Goal: Transaction & Acquisition: Purchase product/service

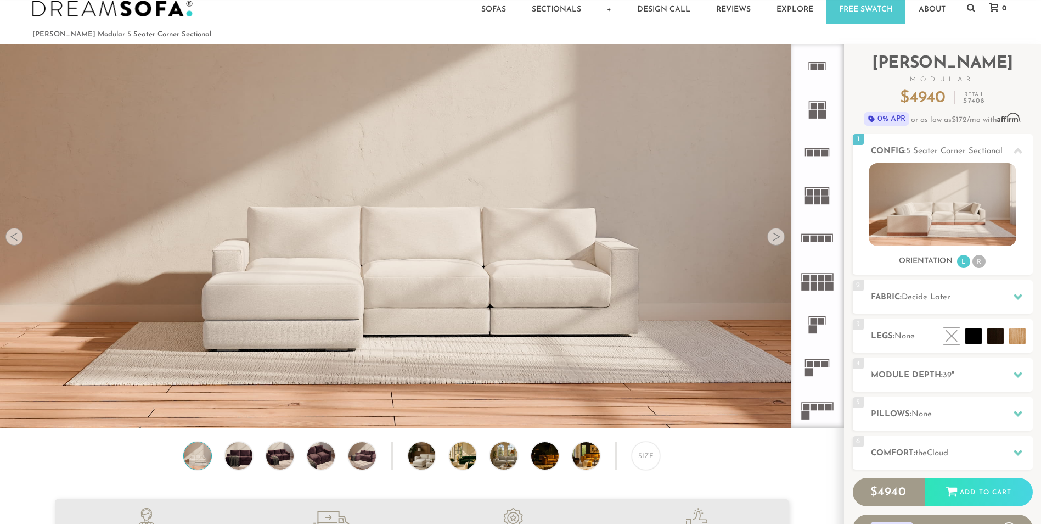
scroll to position [15, 0]
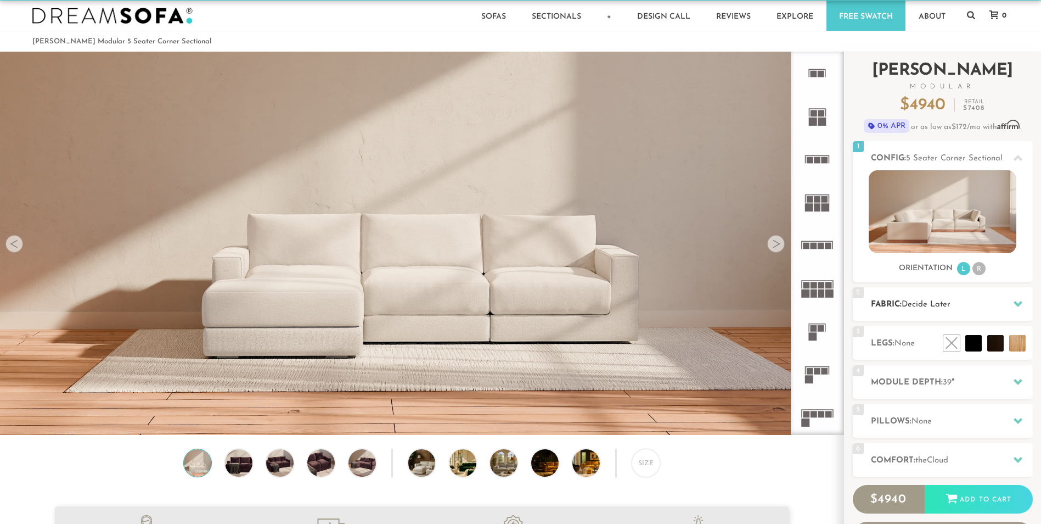
click at [926, 311] on h2 "Fabric: Decide Later" at bounding box center [952, 304] width 162 height 13
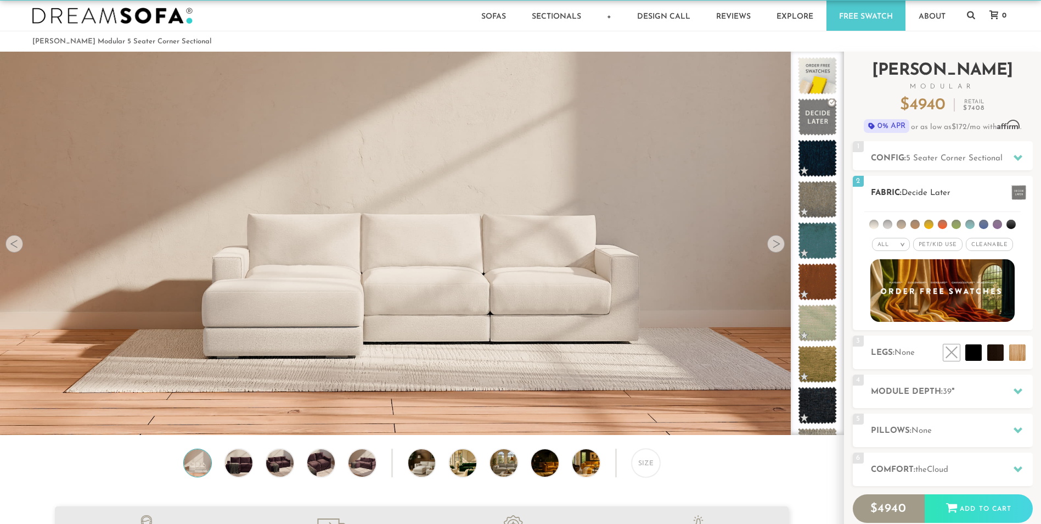
click at [873, 223] on li at bounding box center [873, 224] width 9 height 9
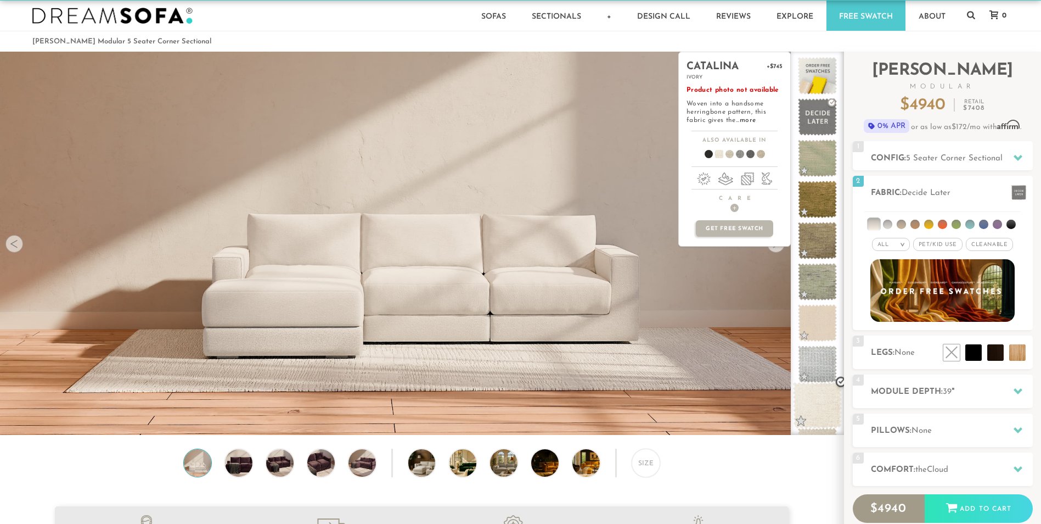
click at [804, 400] on span at bounding box center [817, 405] width 49 height 47
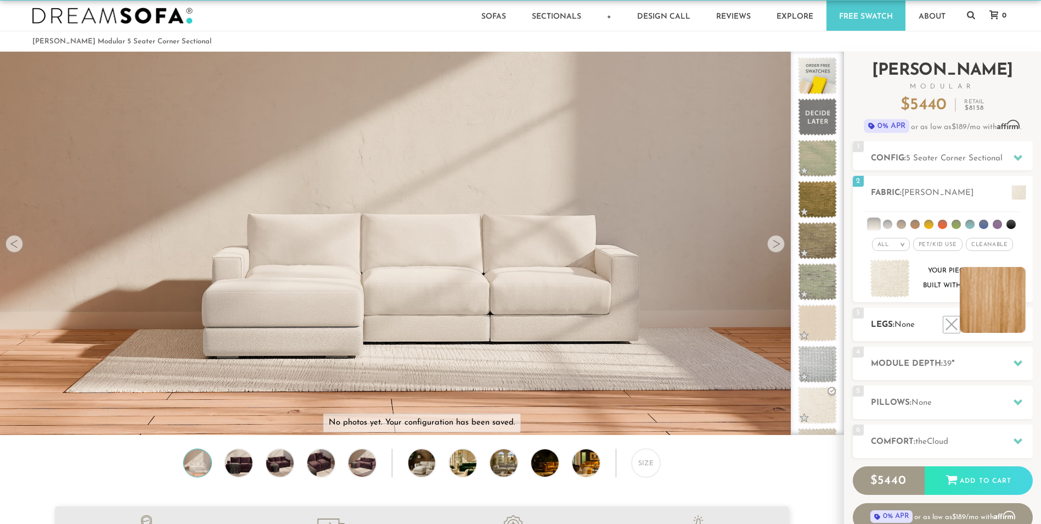
click at [1012, 325] on li at bounding box center [993, 300] width 66 height 66
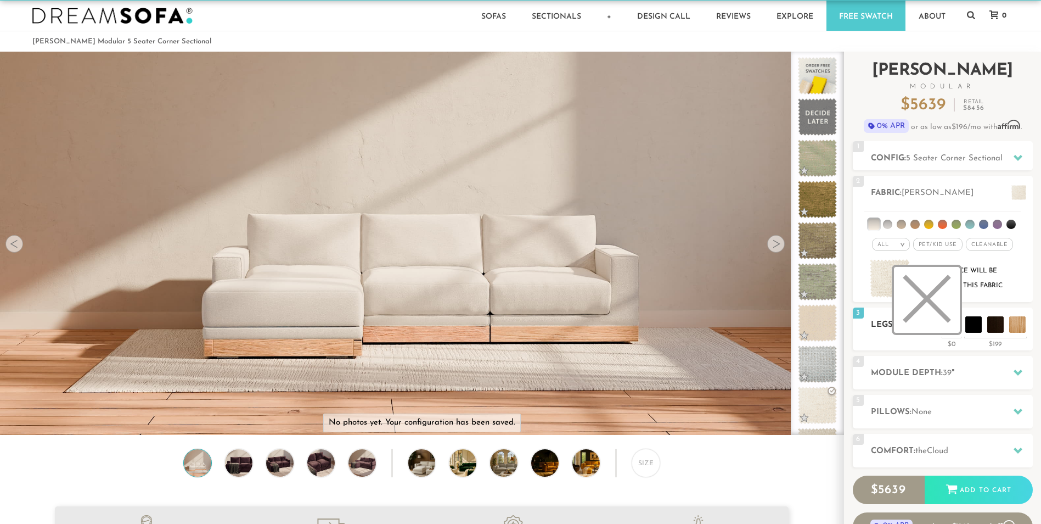
click at [951, 329] on li at bounding box center [927, 300] width 66 height 66
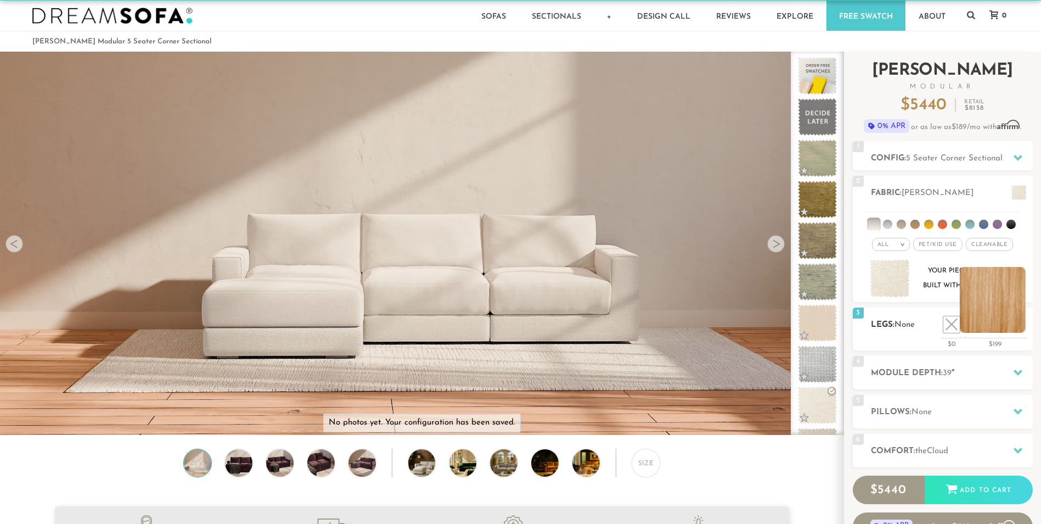
click at [1023, 322] on li at bounding box center [993, 300] width 66 height 66
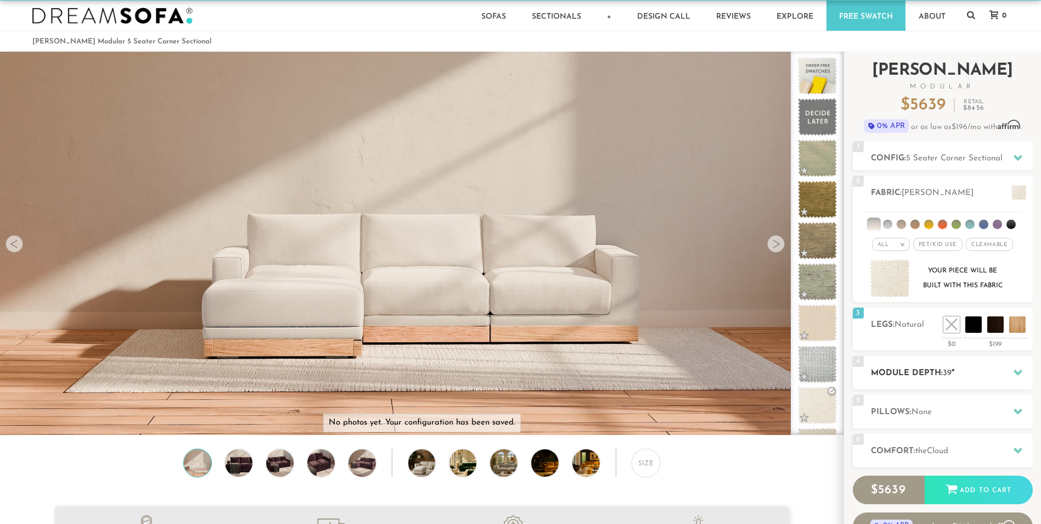
click at [953, 381] on div "4 Module Depth: 39 "" at bounding box center [943, 372] width 180 height 33
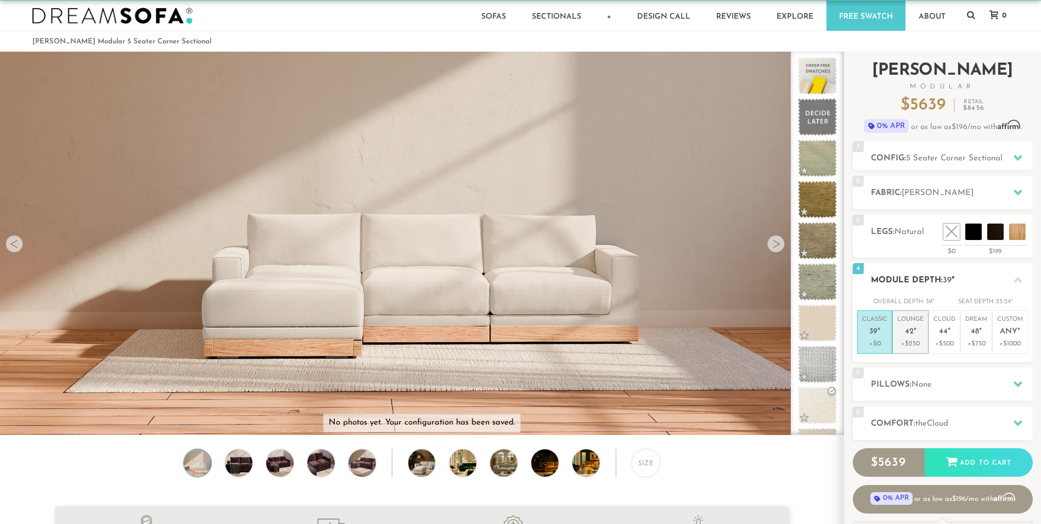
click at [918, 349] on p "+$250" at bounding box center [910, 344] width 26 height 10
click at [926, 380] on span "None" at bounding box center [922, 384] width 20 height 8
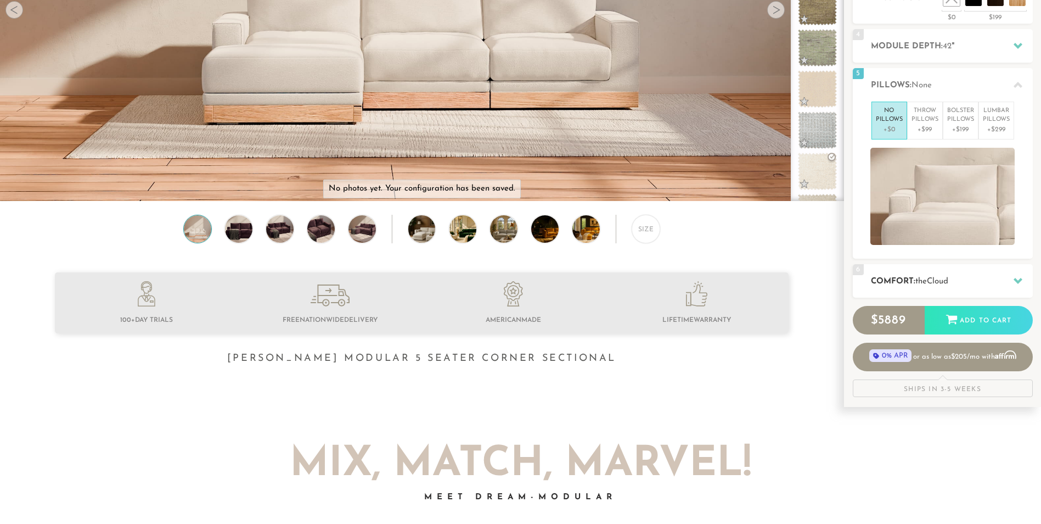
scroll to position [250, 0]
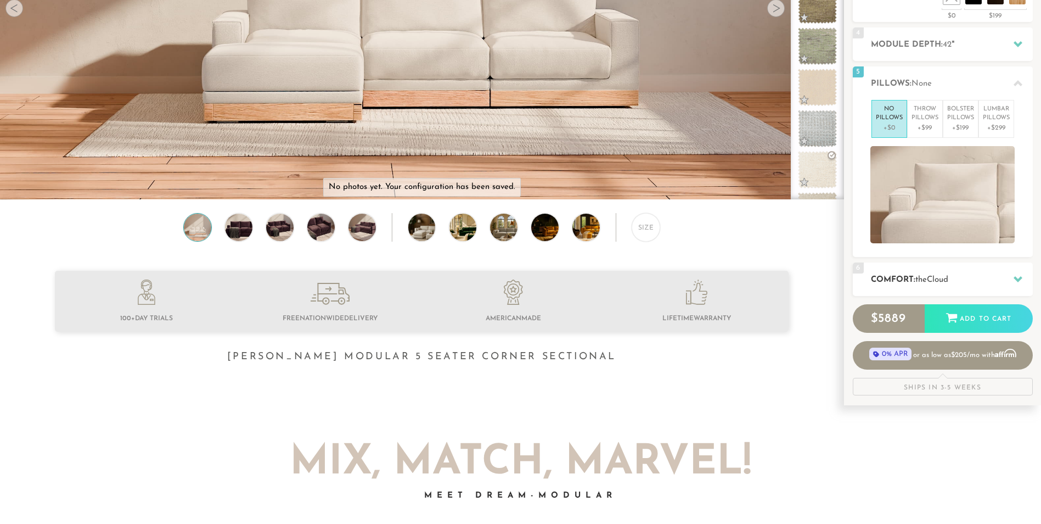
click at [965, 287] on div "6 Comfort: the Cloud soft" at bounding box center [943, 278] width 180 height 33
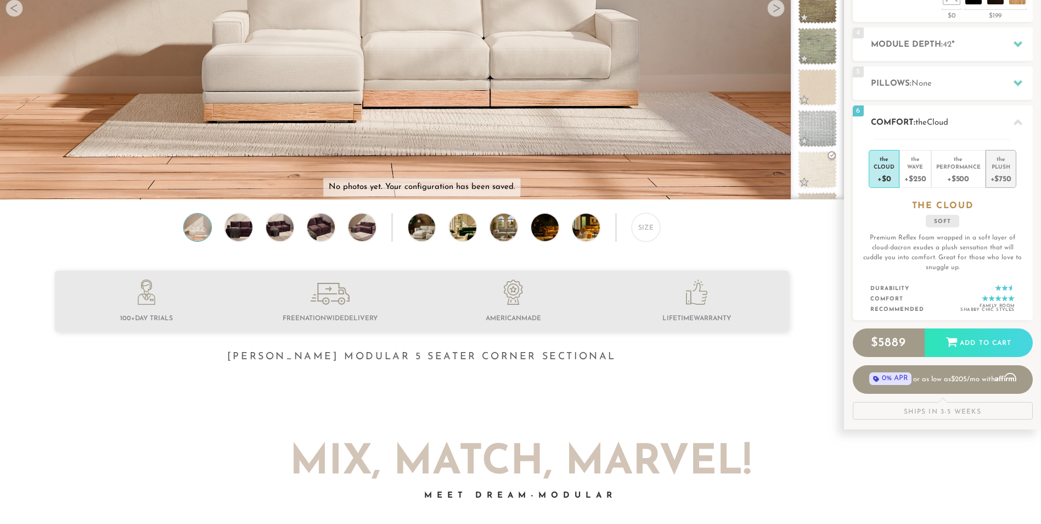
click at [999, 177] on div "+$750" at bounding box center [1001, 178] width 21 height 16
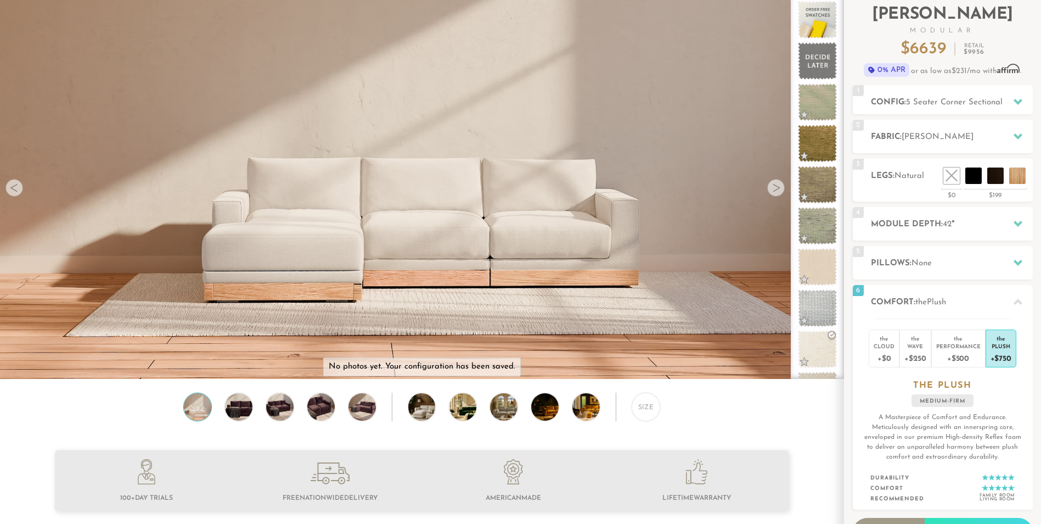
scroll to position [0, 0]
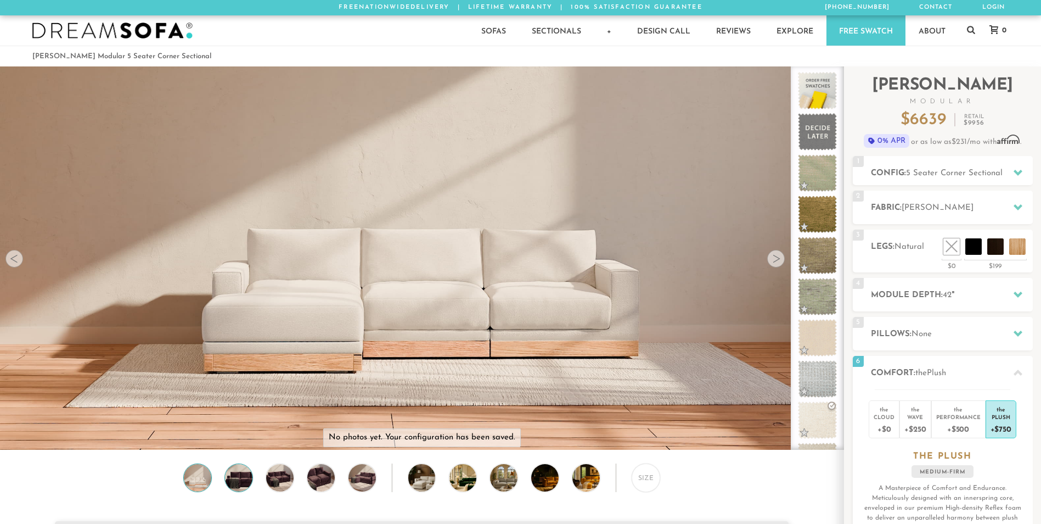
click at [245, 485] on img at bounding box center [238, 477] width 33 height 27
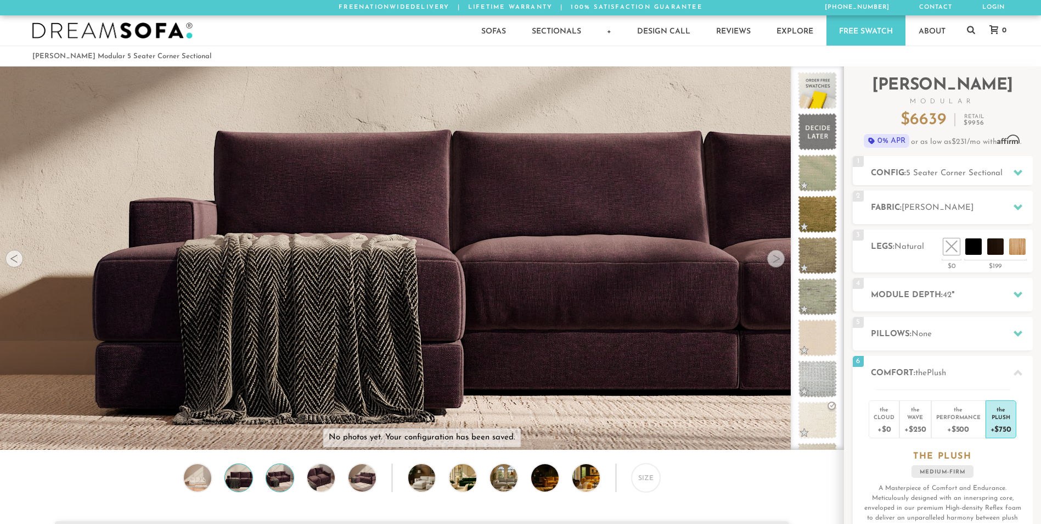
click at [286, 481] on img at bounding box center [279, 477] width 33 height 27
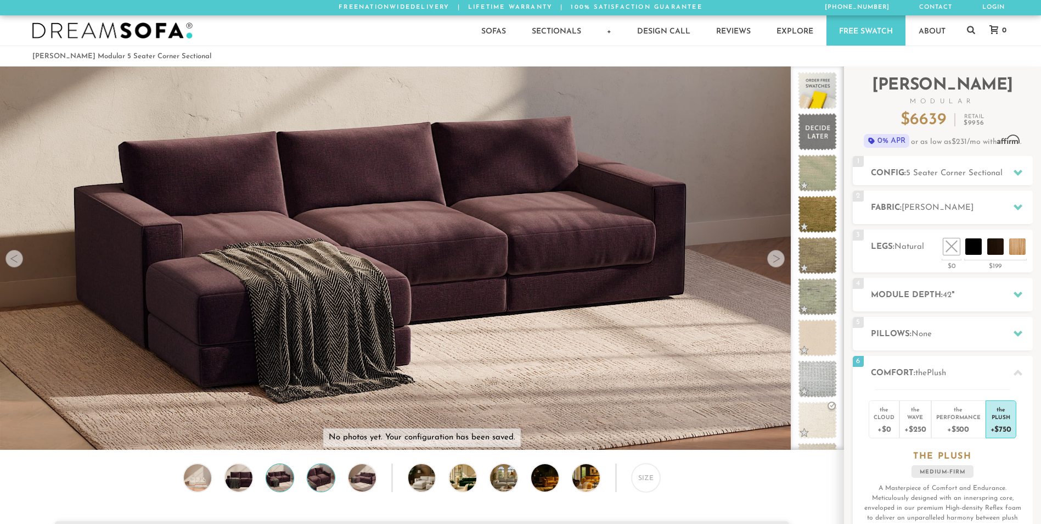
click at [320, 477] on img at bounding box center [321, 477] width 33 height 27
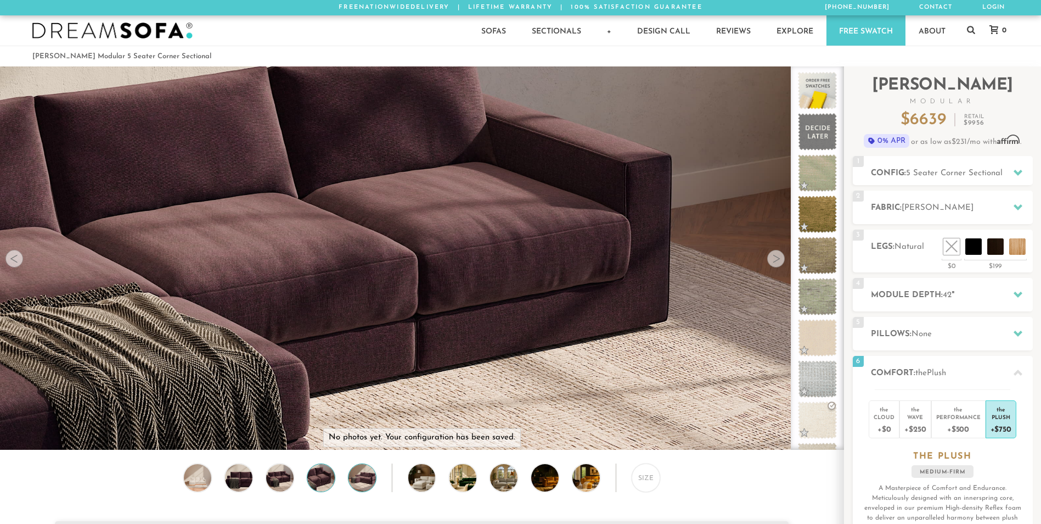
click at [358, 479] on img at bounding box center [362, 477] width 33 height 27
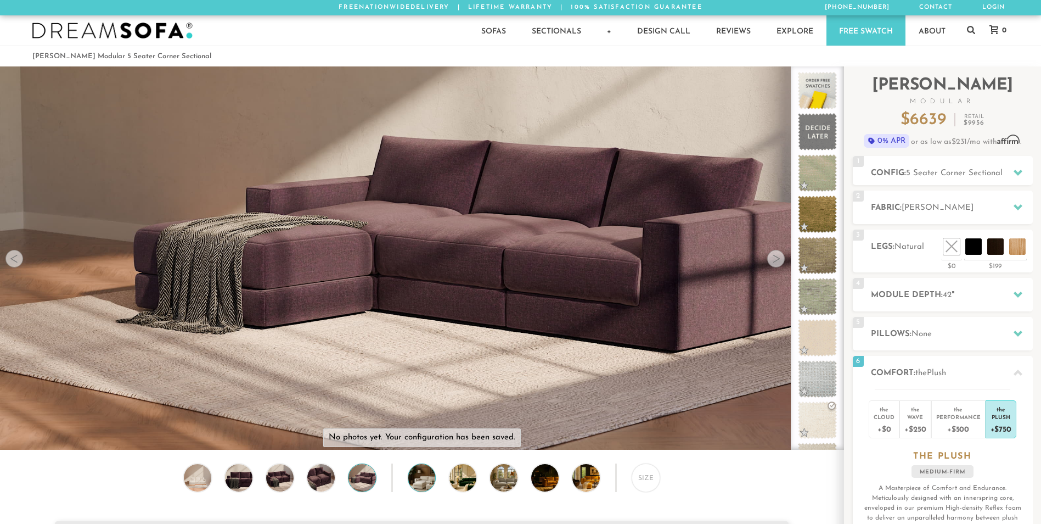
click at [420, 480] on img at bounding box center [432, 477] width 49 height 27
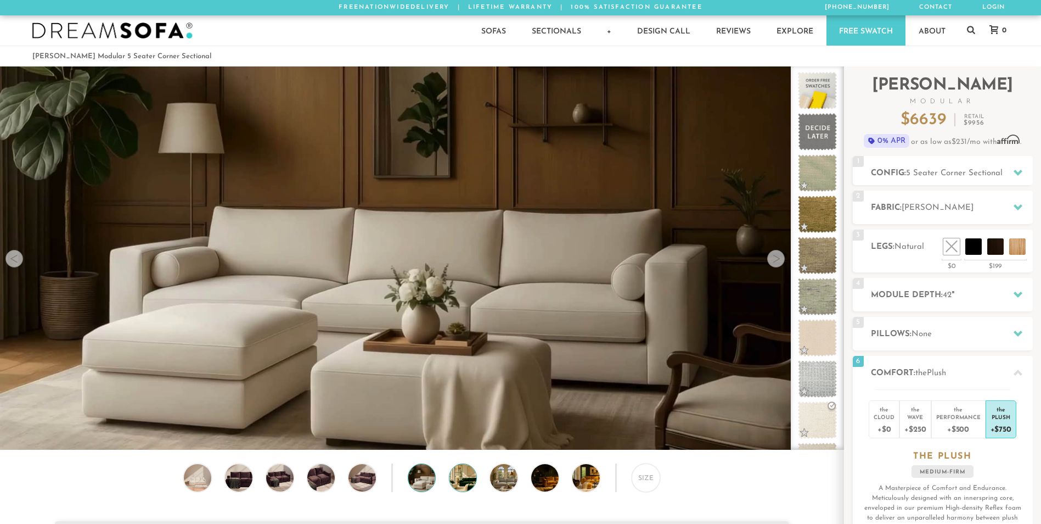
click at [464, 482] on img at bounding box center [474, 477] width 49 height 27
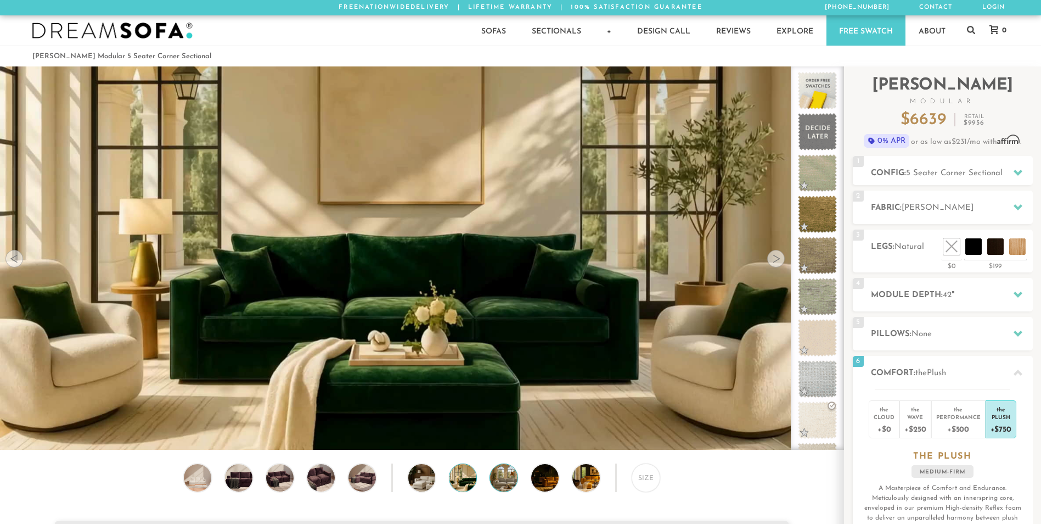
click at [511, 484] on img at bounding box center [514, 477] width 49 height 27
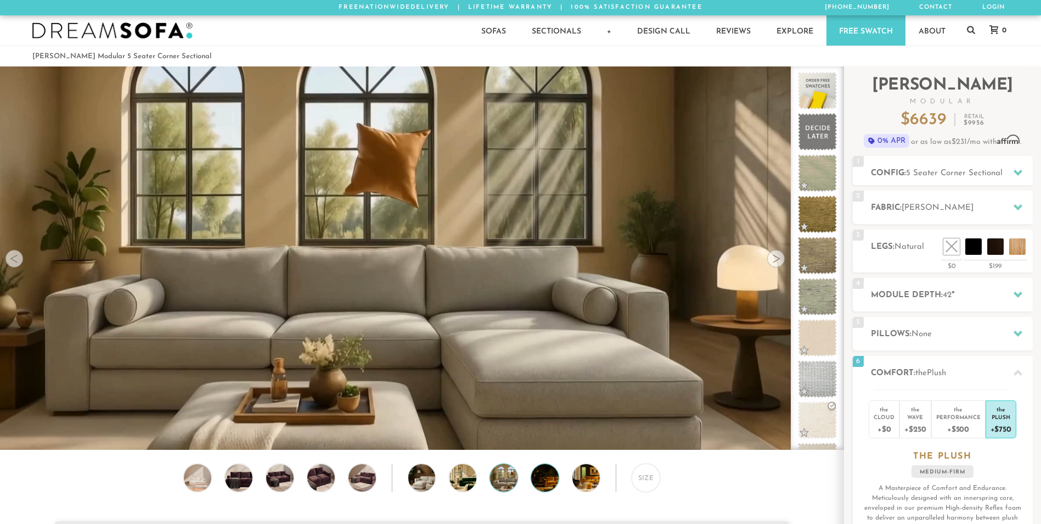
click at [547, 480] on img at bounding box center [555, 477] width 49 height 27
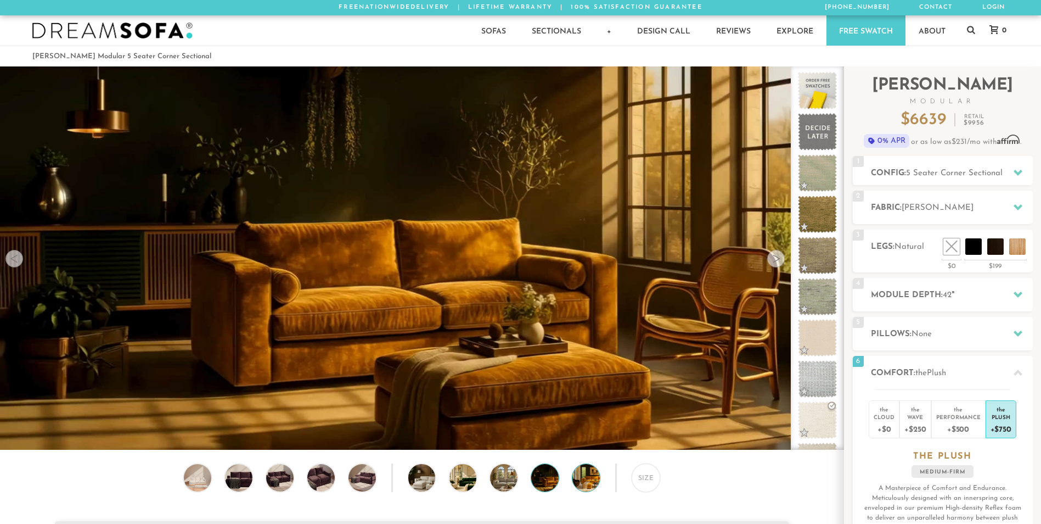
click at [580, 484] on img at bounding box center [596, 477] width 49 height 27
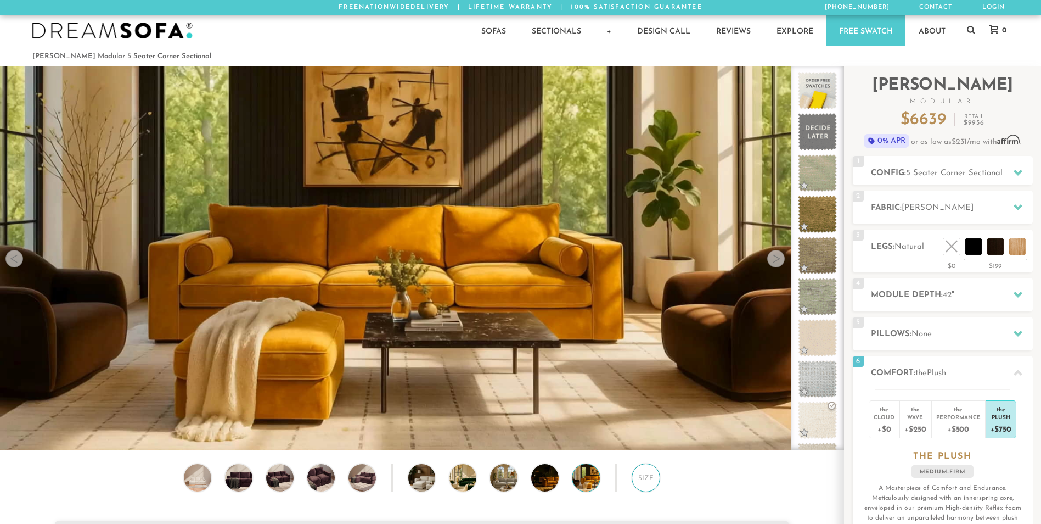
click at [644, 481] on div "Size" at bounding box center [646, 477] width 29 height 29
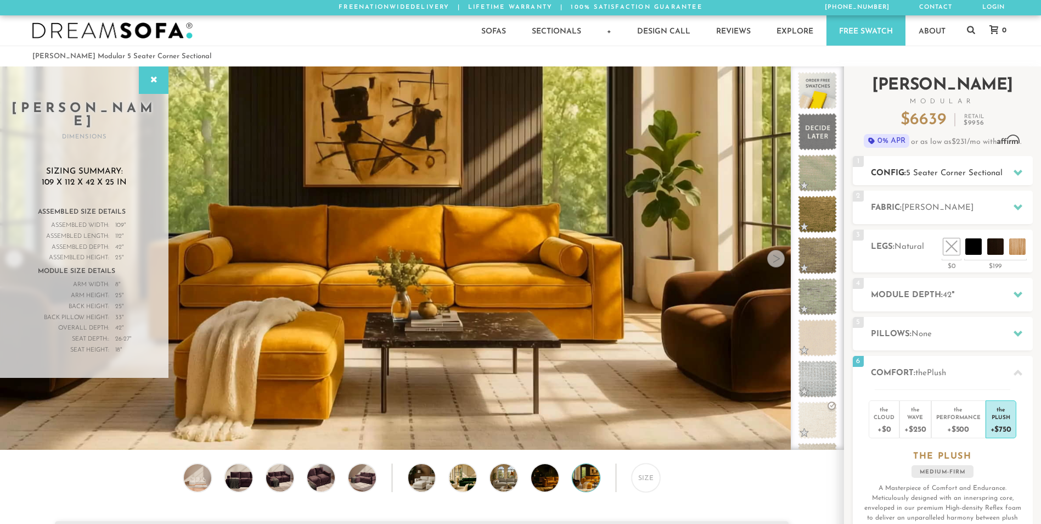
click at [1008, 168] on div "1 Config: 5 Seater Corner Sectional R" at bounding box center [943, 170] width 180 height 29
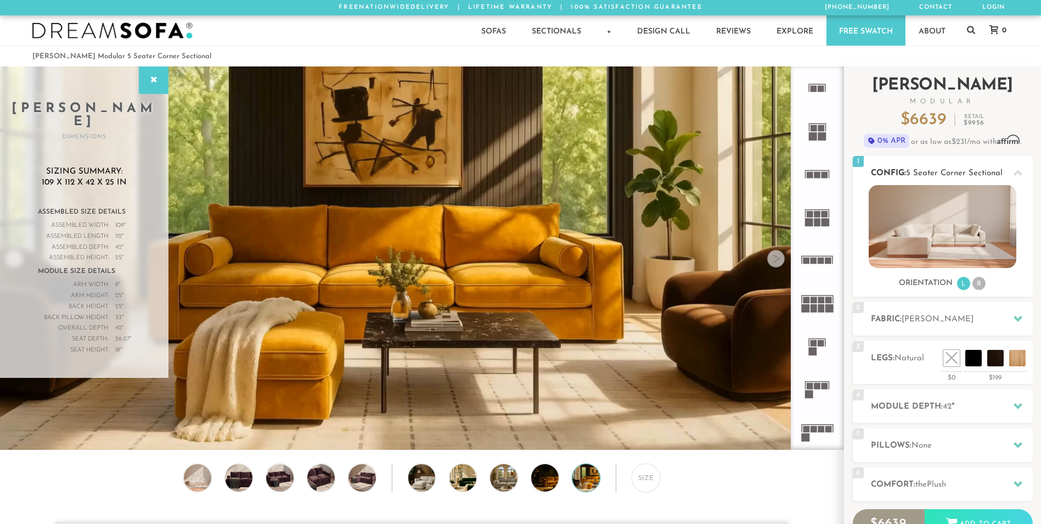
click at [1024, 276] on div "Orientation L R" at bounding box center [943, 283] width 180 height 15
click at [956, 414] on div "4 Module Depth: 42 "" at bounding box center [943, 405] width 180 height 33
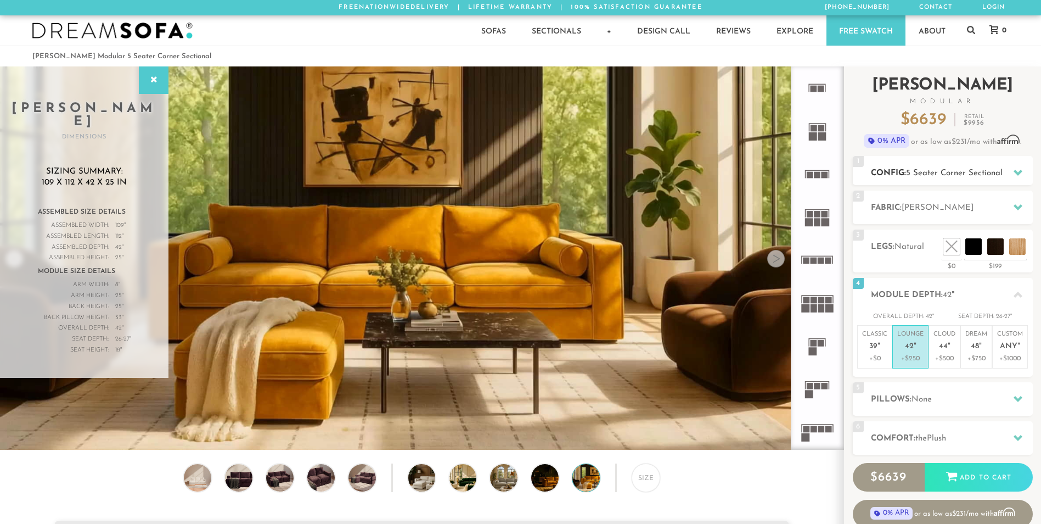
click at [1019, 176] on icon at bounding box center [1018, 172] width 9 height 9
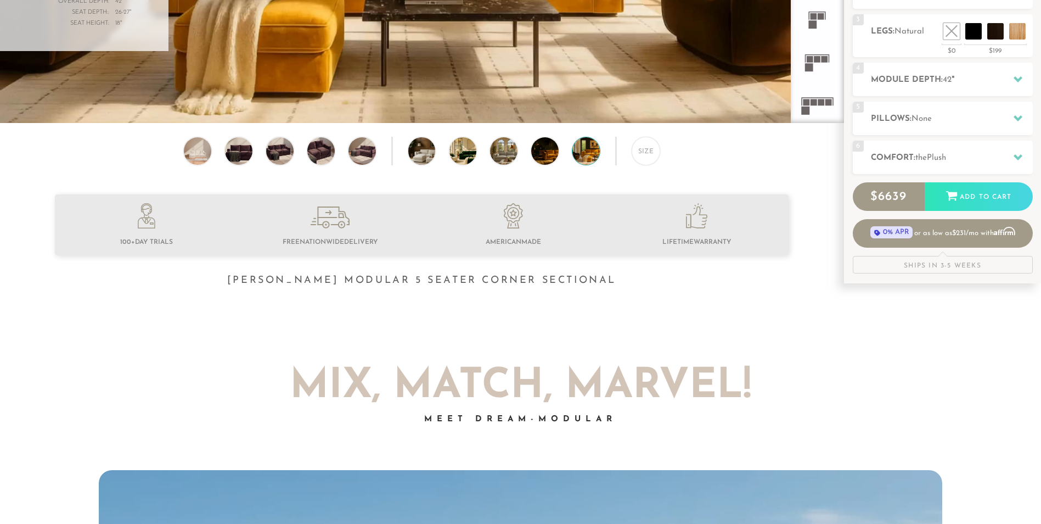
scroll to position [329, 0]
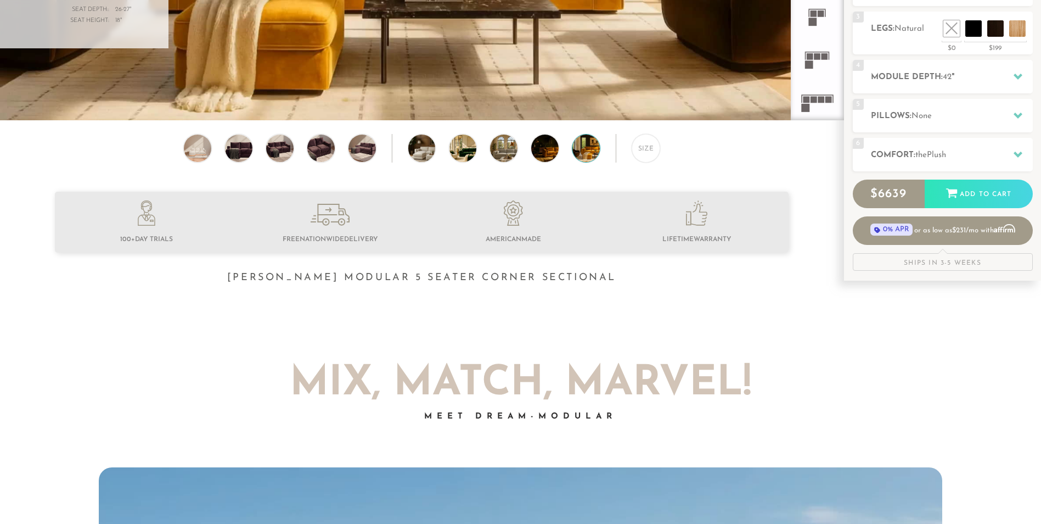
drag, startPoint x: 813, startPoint y: 335, endPoint x: 844, endPoint y: 380, distance: 54.6
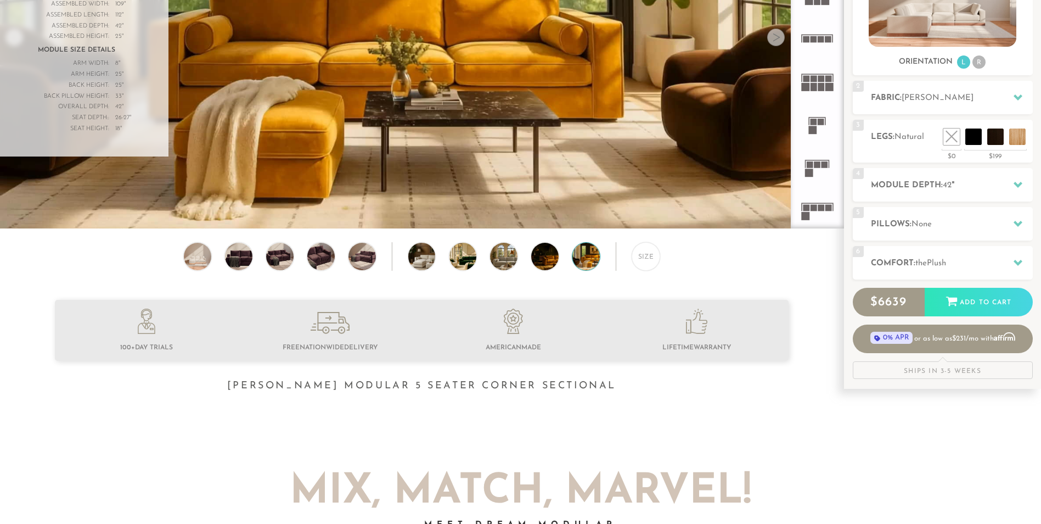
scroll to position [0, 0]
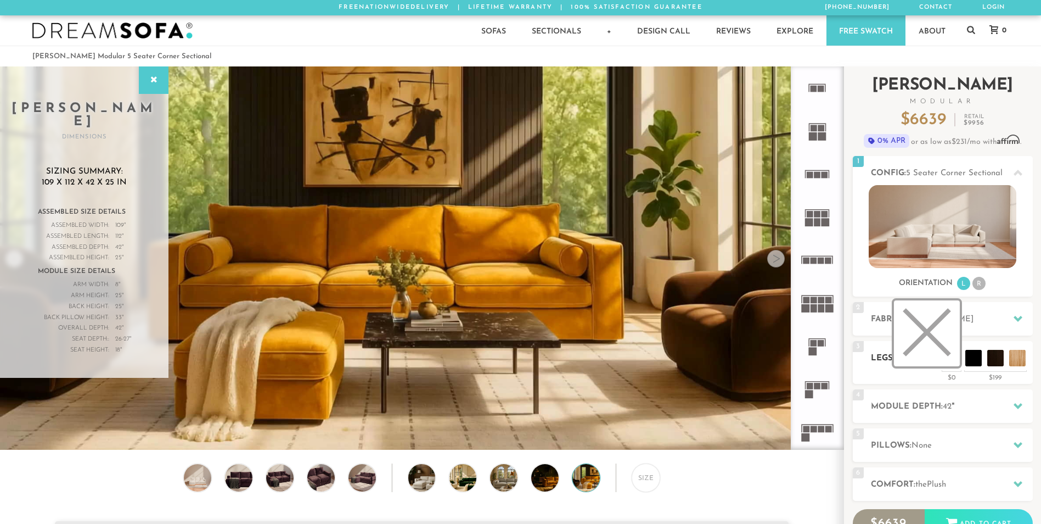
click at [952, 356] on li at bounding box center [927, 333] width 66 height 66
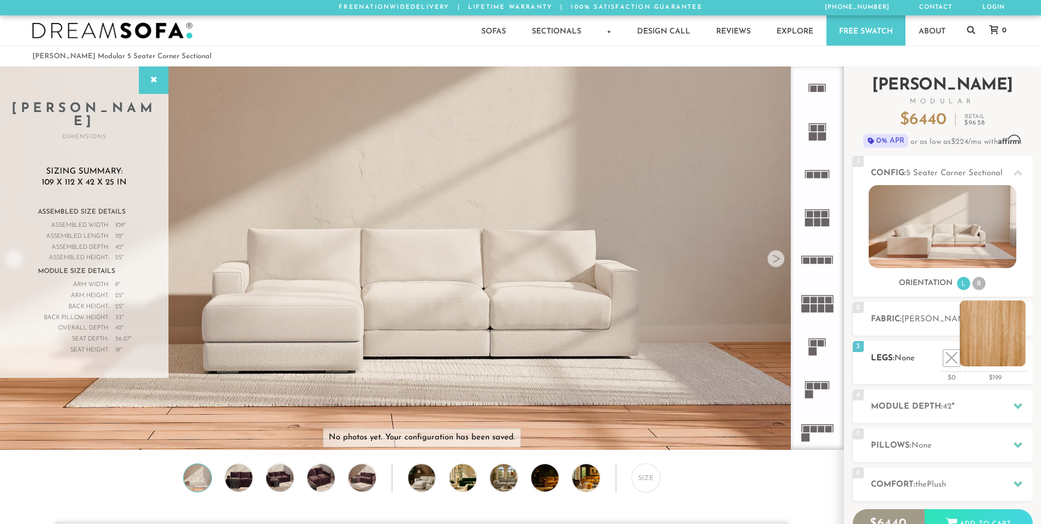
click at [1020, 361] on li at bounding box center [993, 333] width 66 height 66
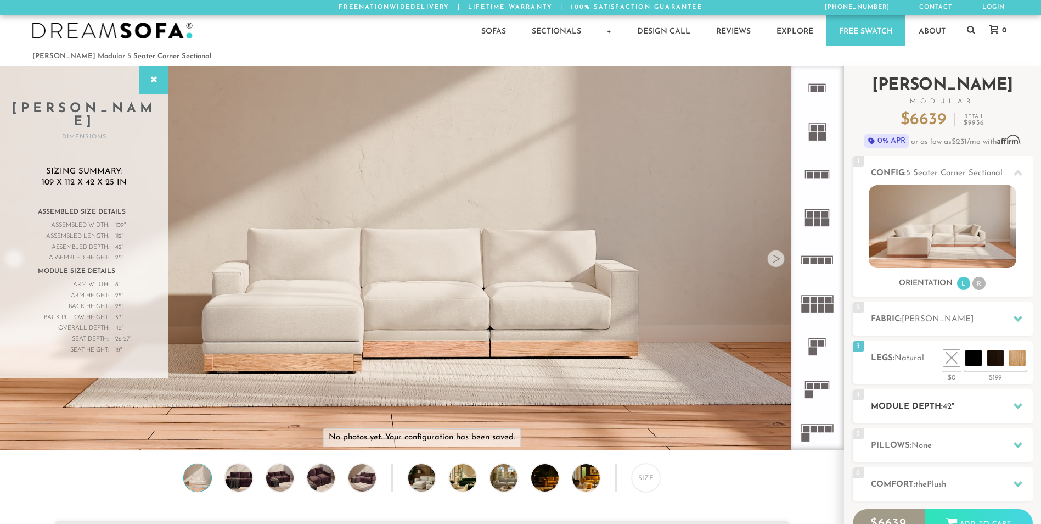
click at [920, 415] on div "4 Module Depth: 42 "" at bounding box center [943, 405] width 180 height 33
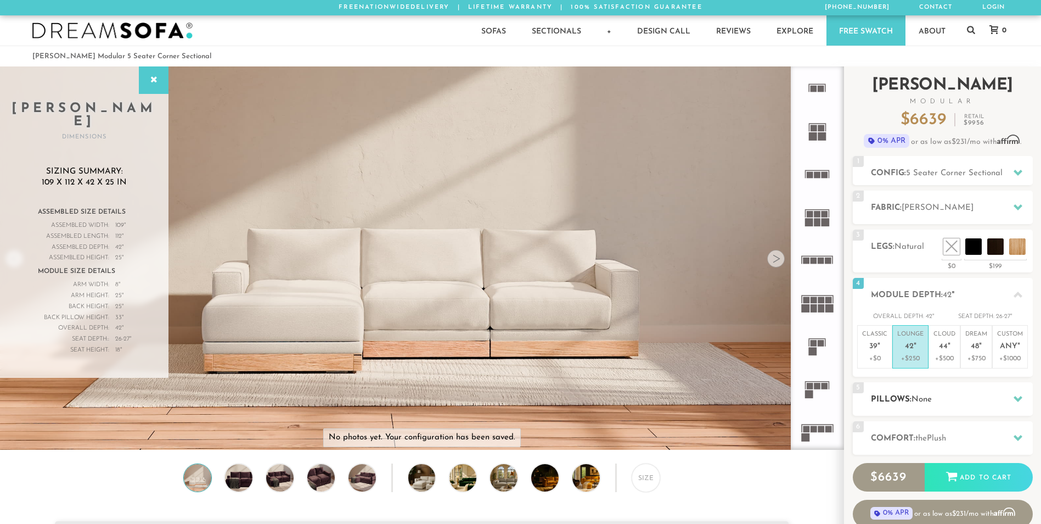
click at [925, 406] on div "5 Pillows: None" at bounding box center [943, 398] width 180 height 33
